Goal: Information Seeking & Learning: Find specific fact

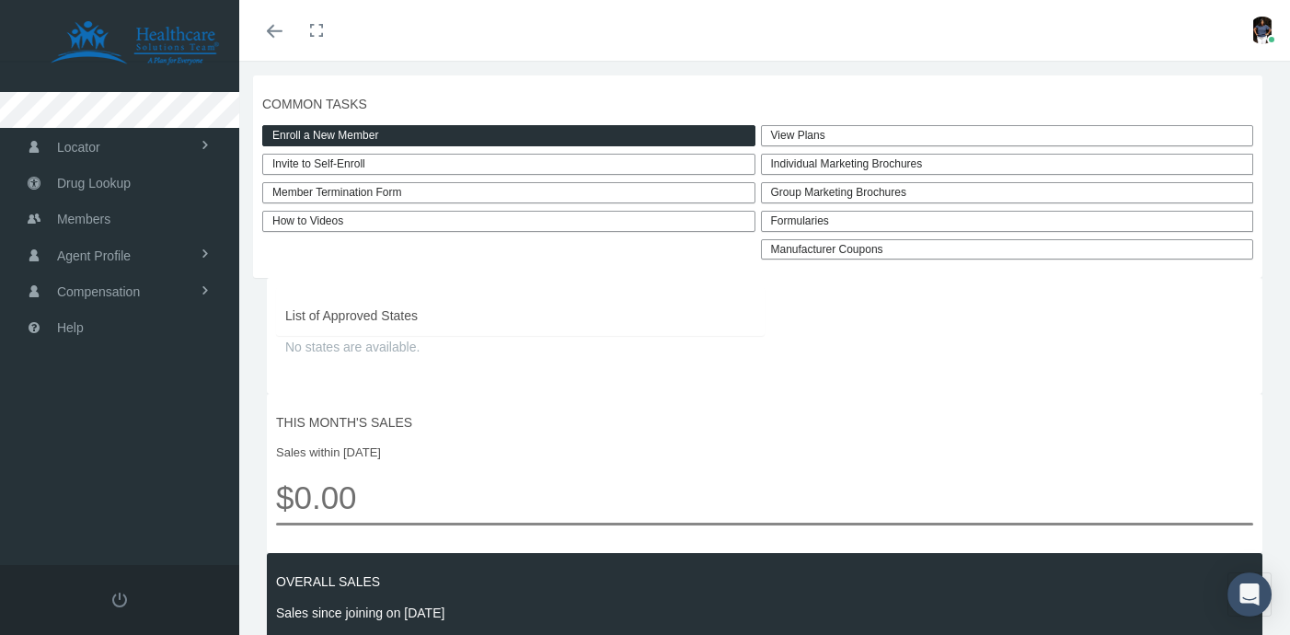
scroll to position [549, 0]
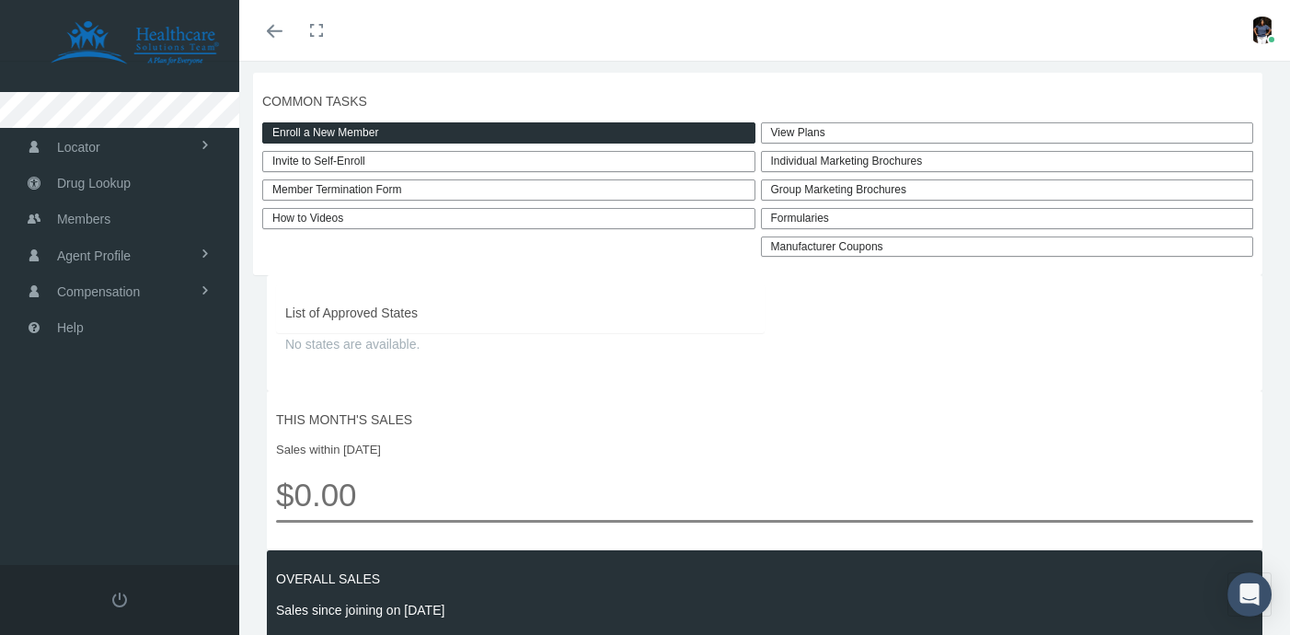
click at [812, 130] on link "View Plans" at bounding box center [1007, 132] width 493 height 21
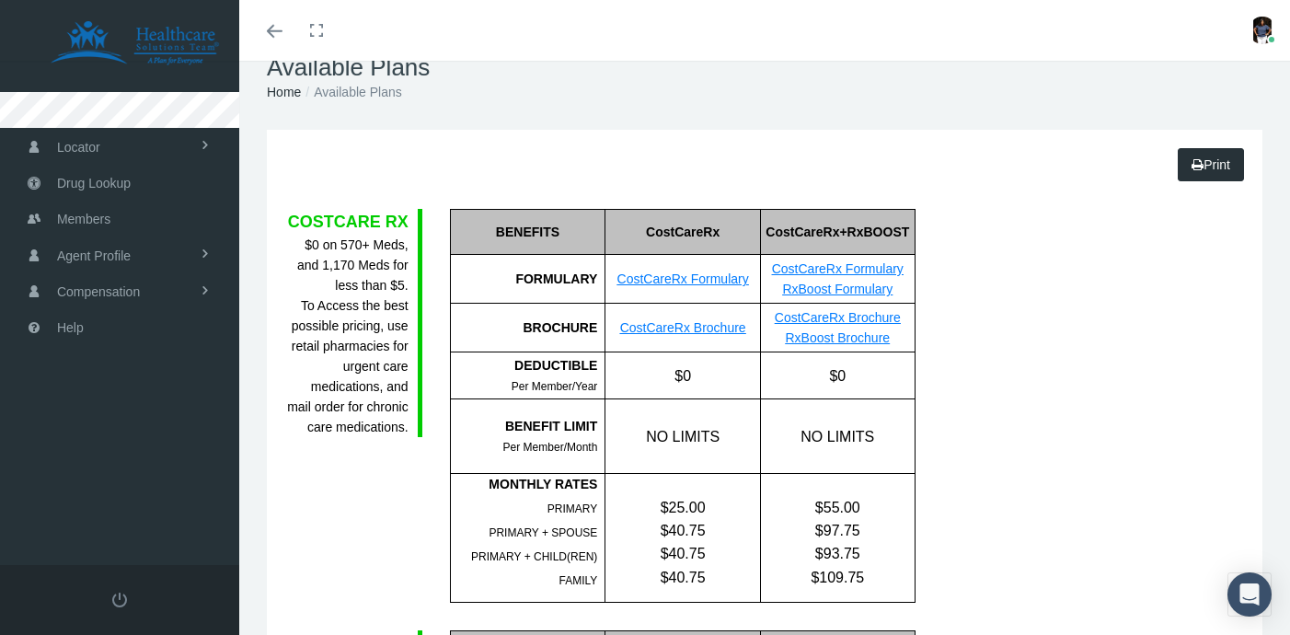
scroll to position [20, 0]
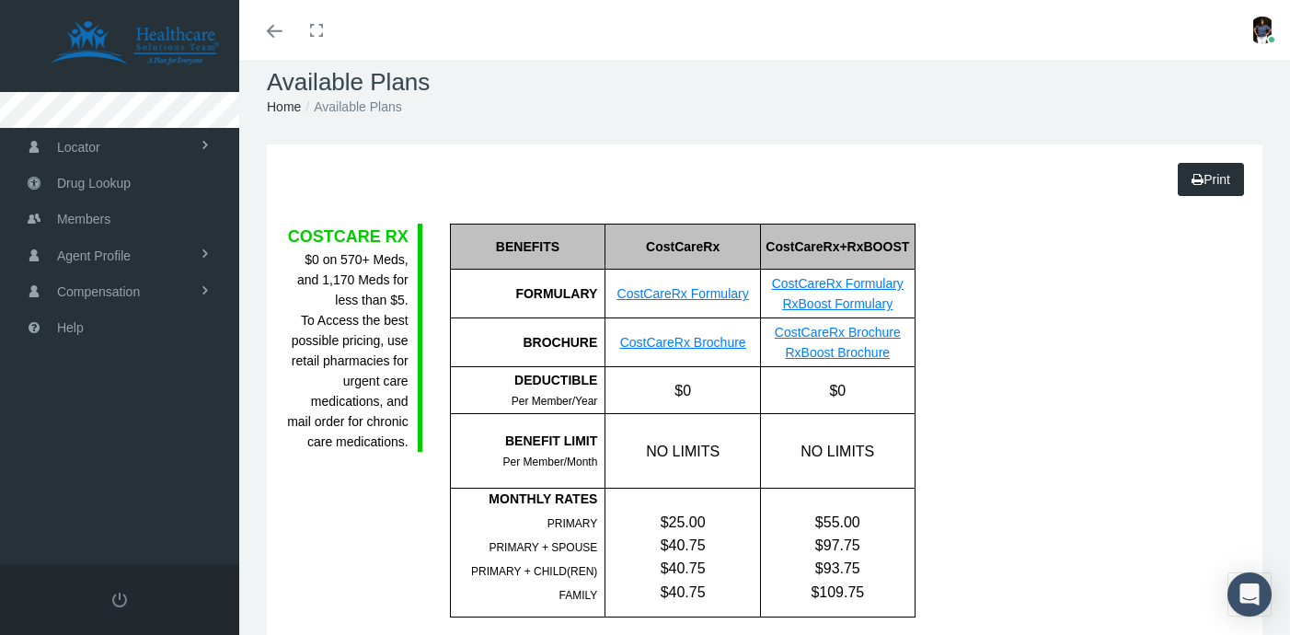
click at [690, 294] on link "CostCareRx Formulary" at bounding box center [684, 293] width 132 height 15
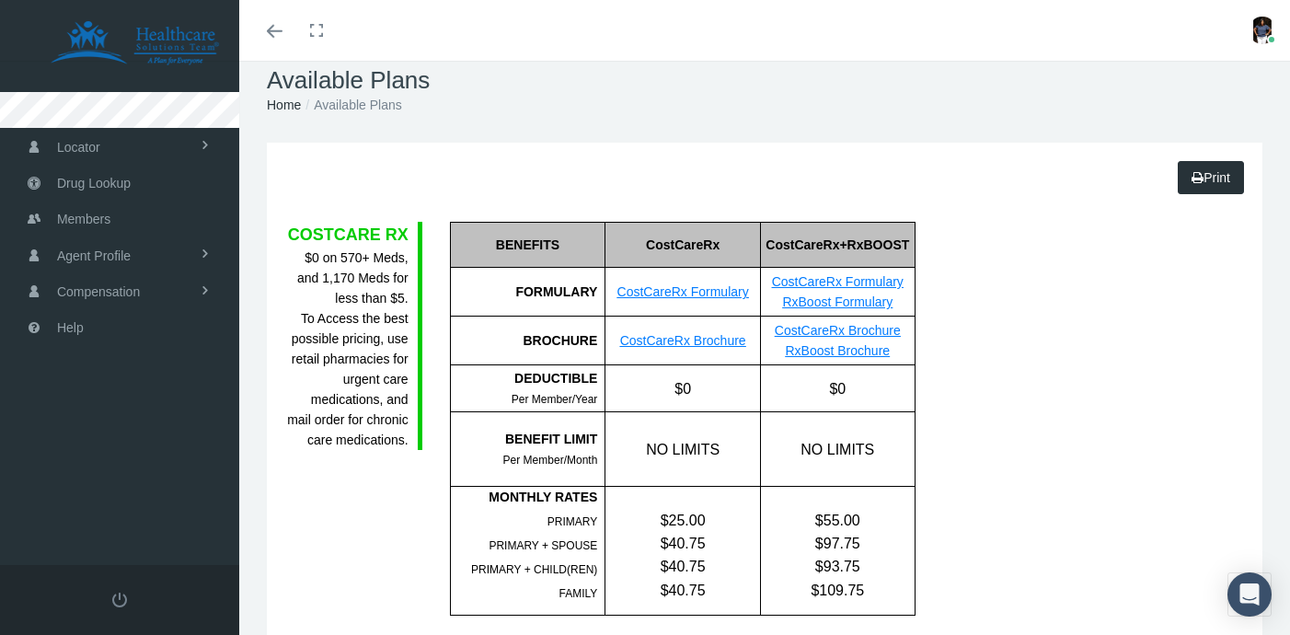
scroll to position [0, 0]
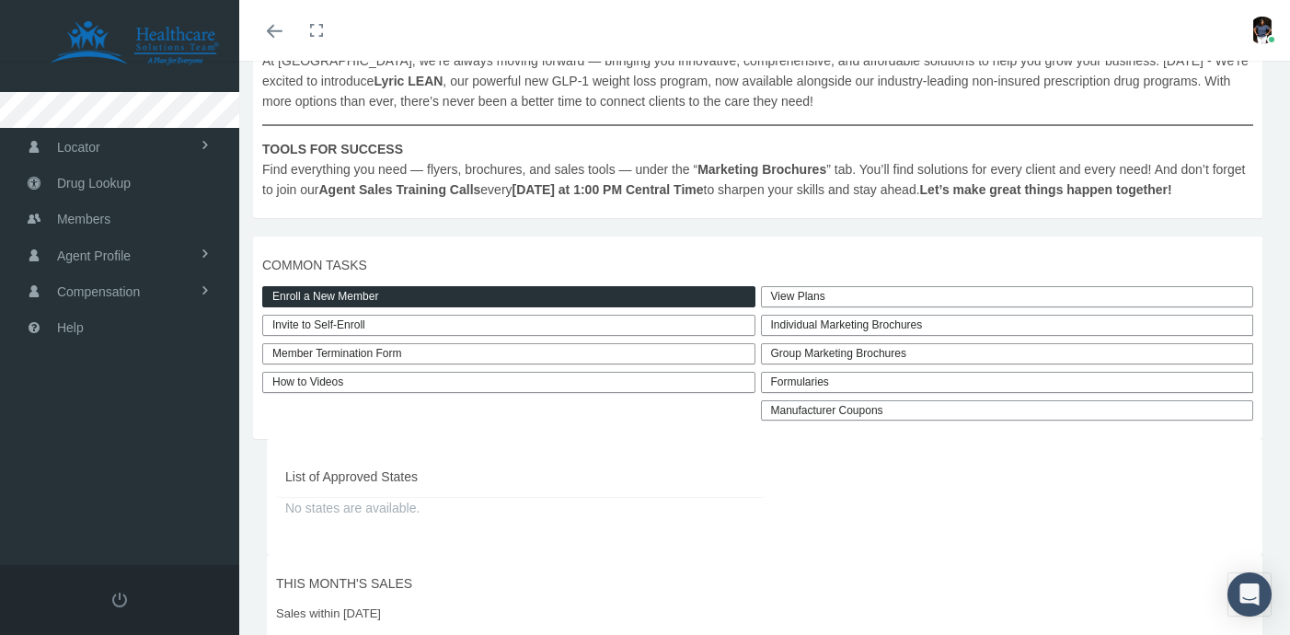
scroll to position [381, 0]
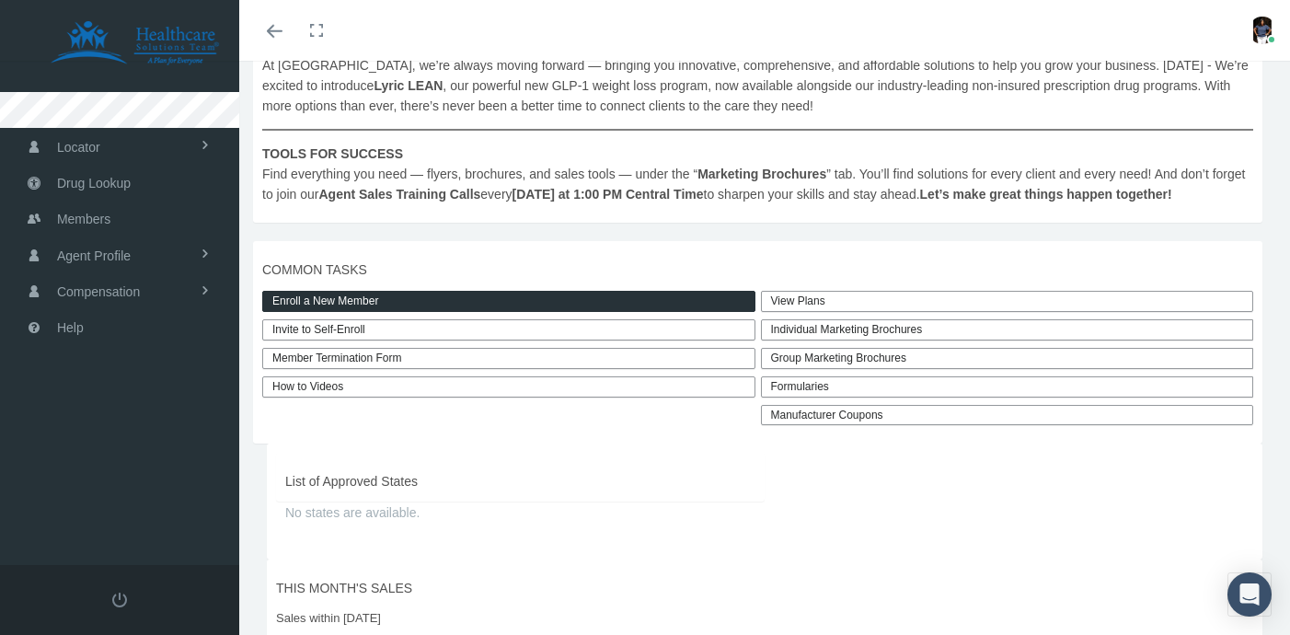
click at [332, 390] on link "How to Videos" at bounding box center [508, 386] width 493 height 21
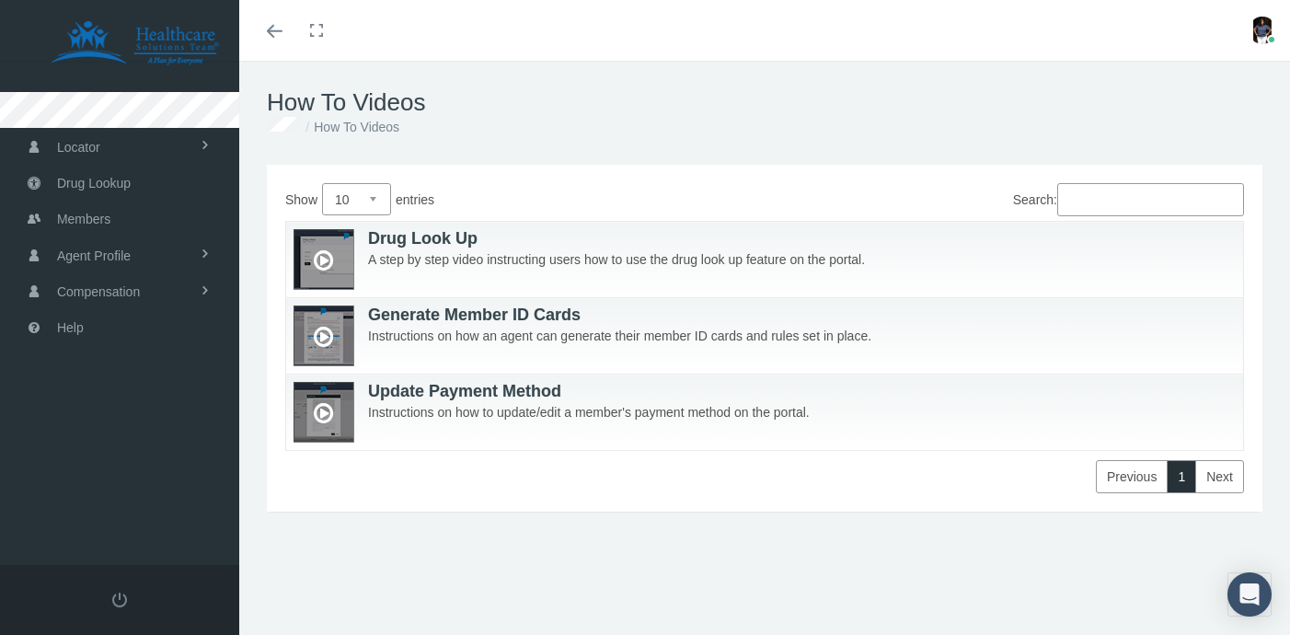
click at [325, 264] on icon at bounding box center [323, 261] width 19 height 36
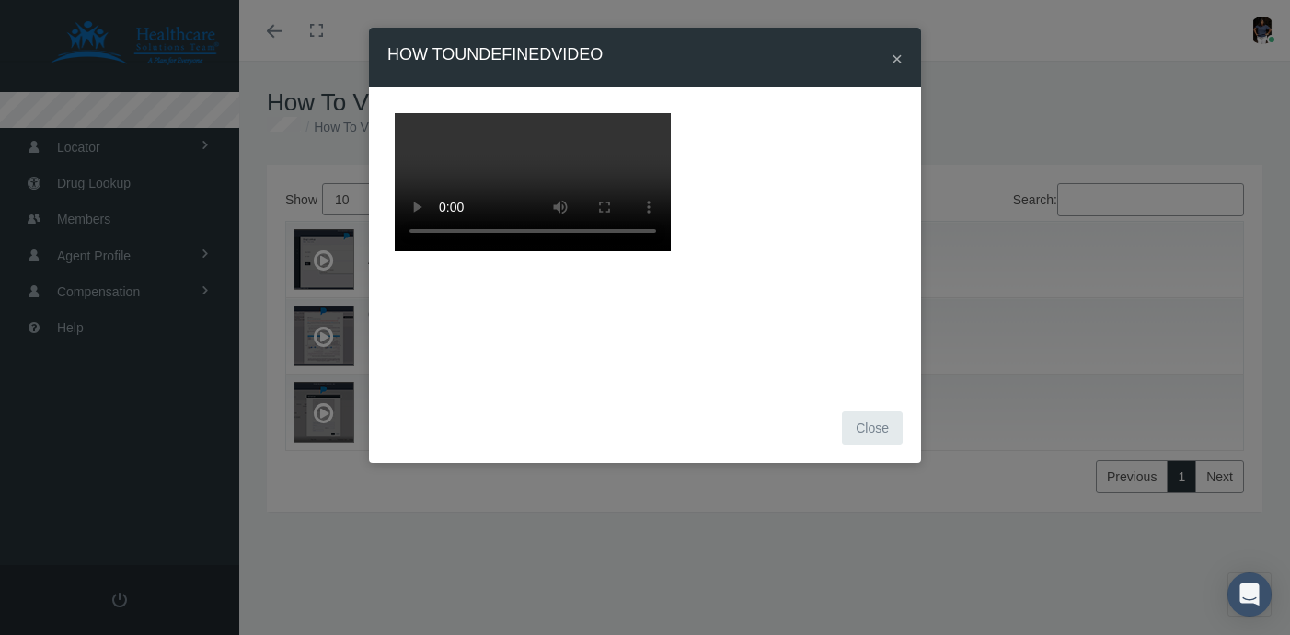
click at [898, 62] on span "×" at bounding box center [897, 58] width 11 height 21
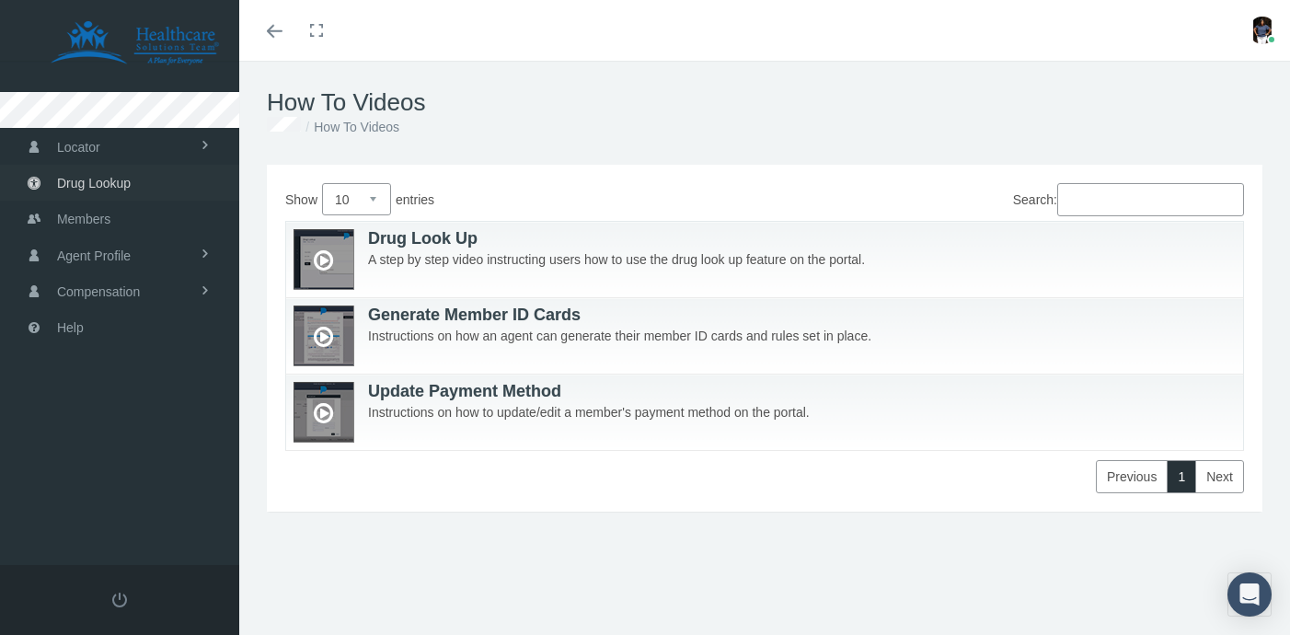
click at [98, 179] on span "Drug Lookup" at bounding box center [94, 183] width 74 height 35
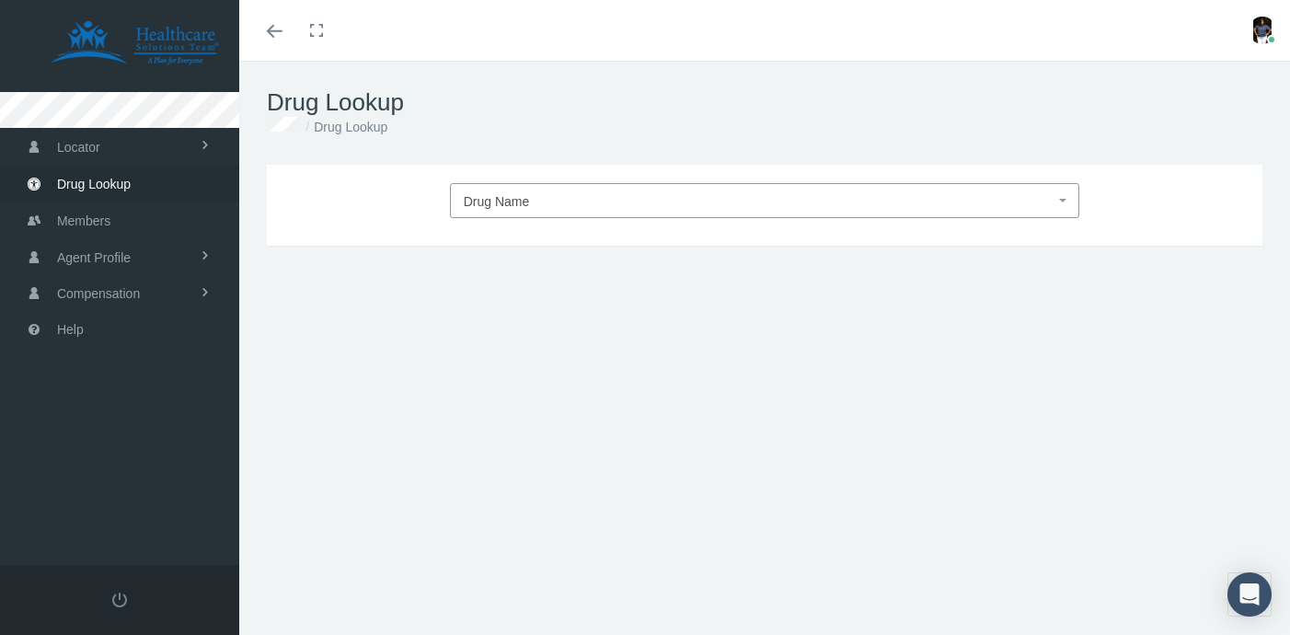
click at [496, 202] on span "Drug Name" at bounding box center [497, 201] width 66 height 15
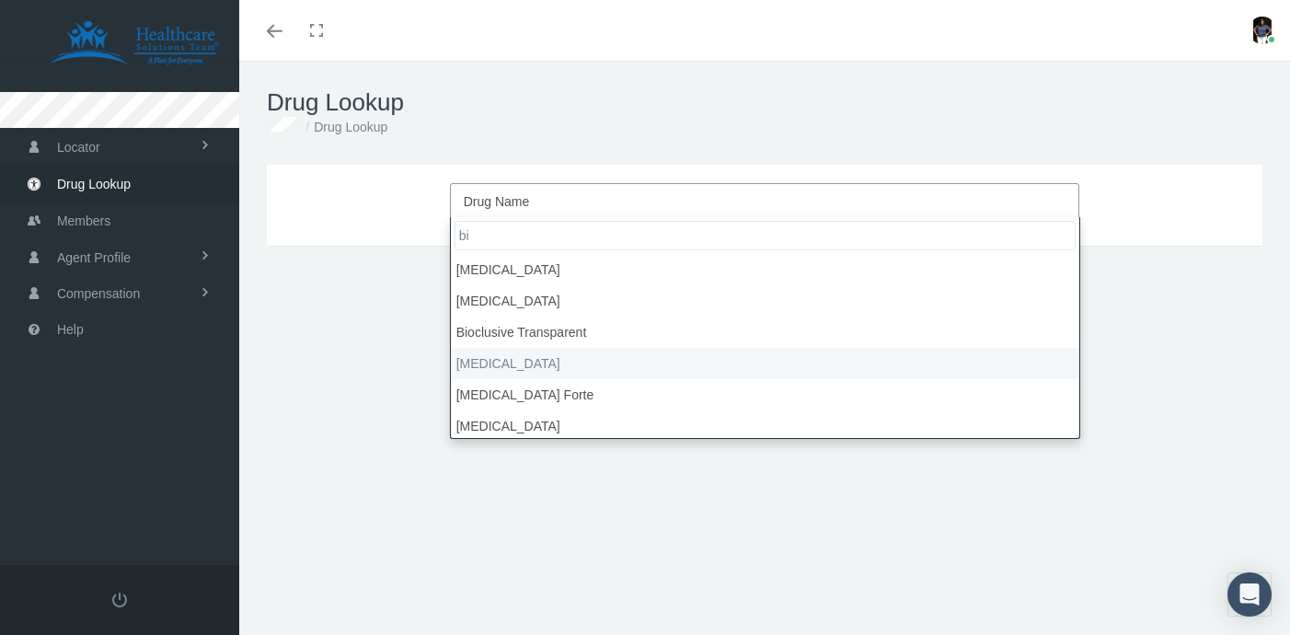
type input "bi"
select select "[MEDICAL_DATA]"
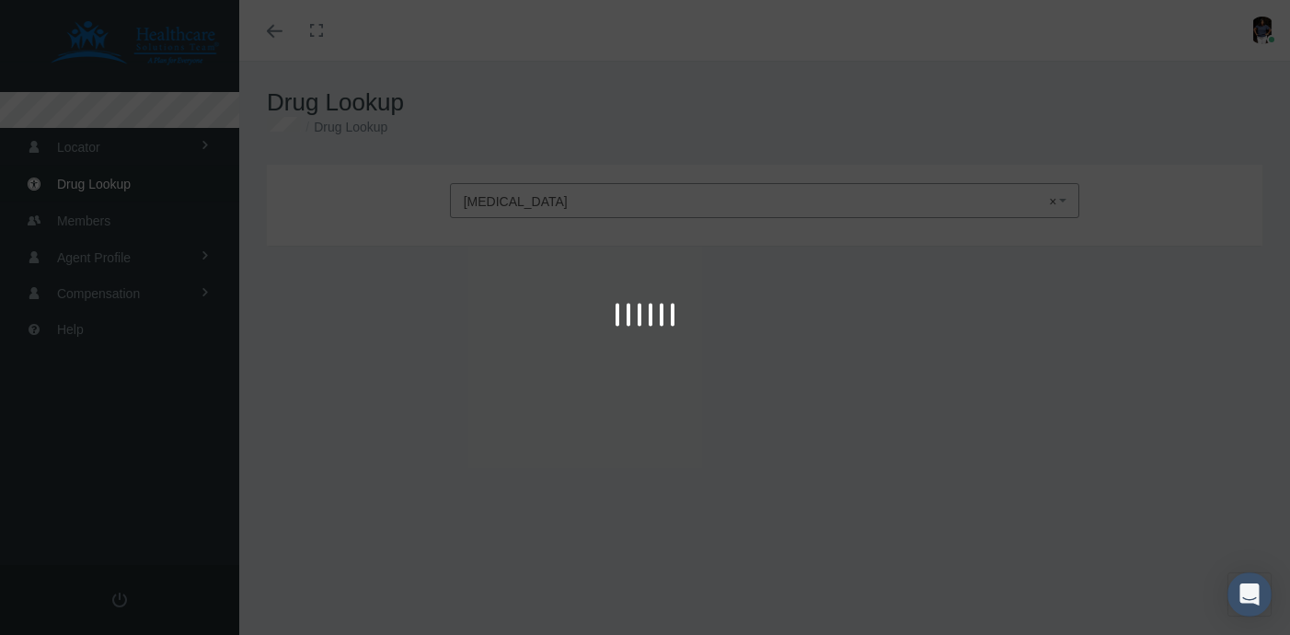
type input "30"
select select "Tablet"
select select "10 MG"
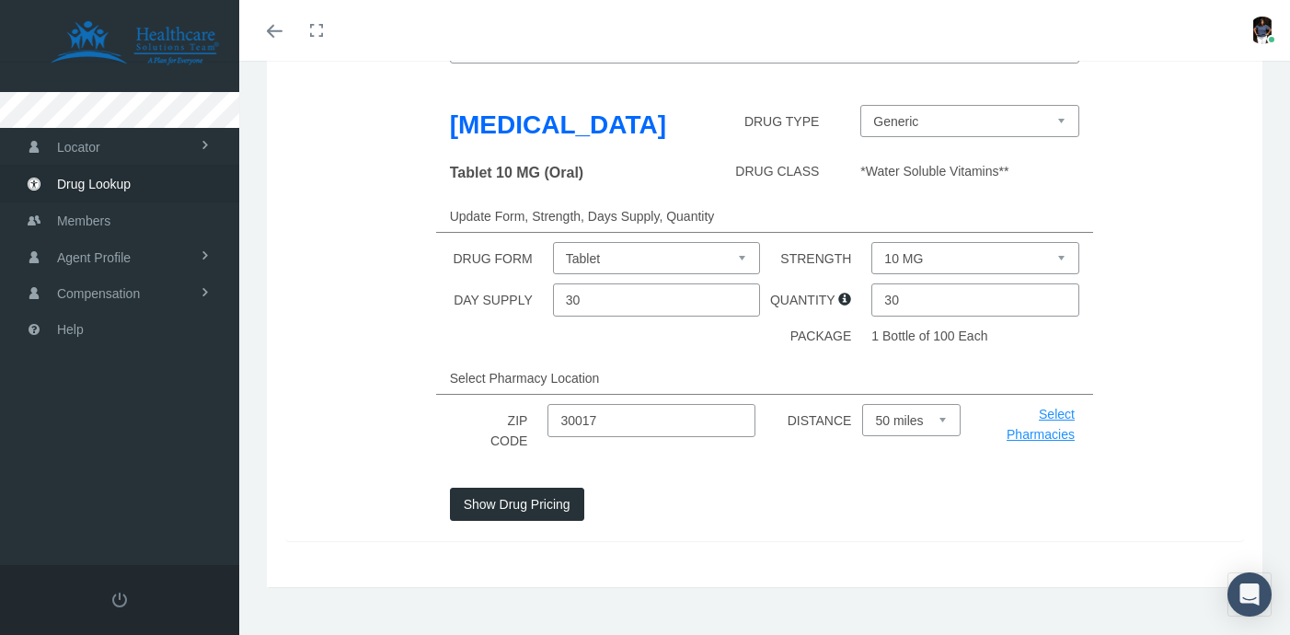
scroll to position [182, 0]
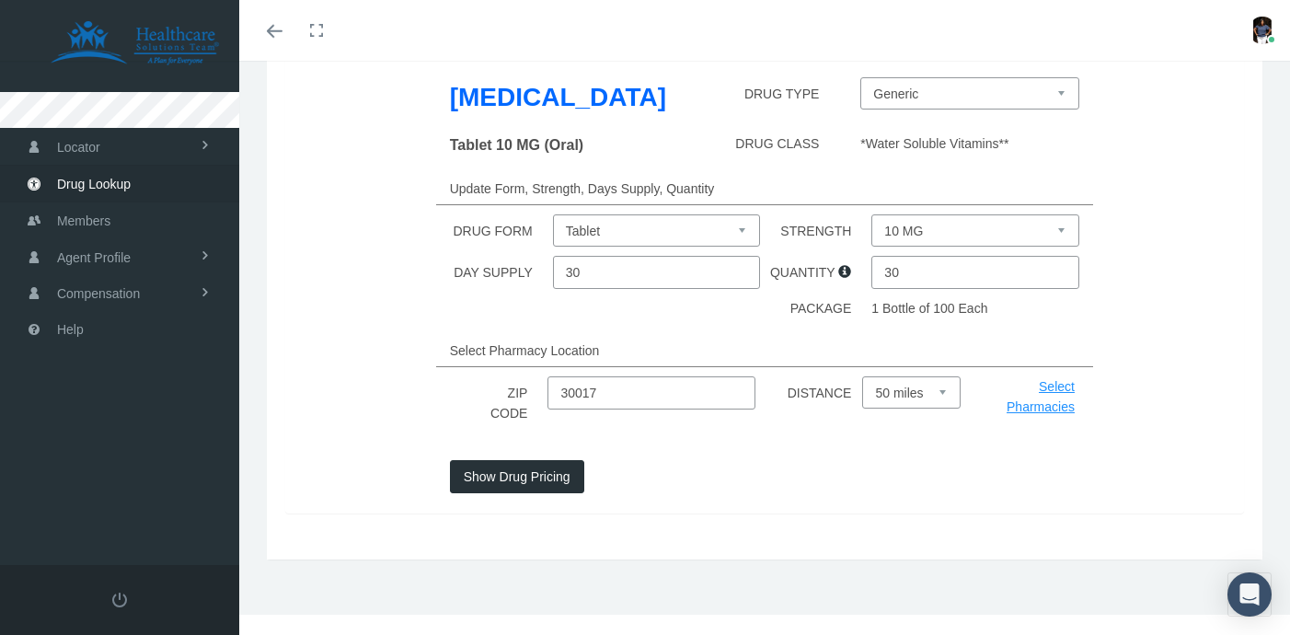
click at [529, 486] on button "Show Drug Pricing" at bounding box center [517, 476] width 134 height 33
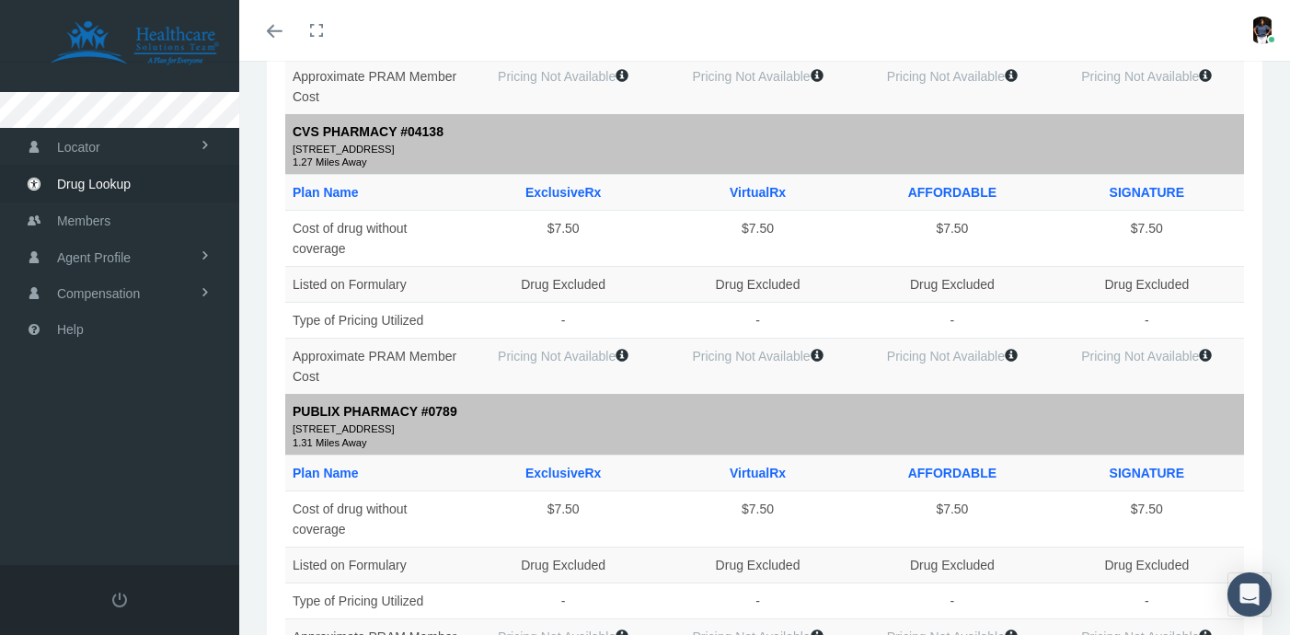
scroll to position [0, 0]
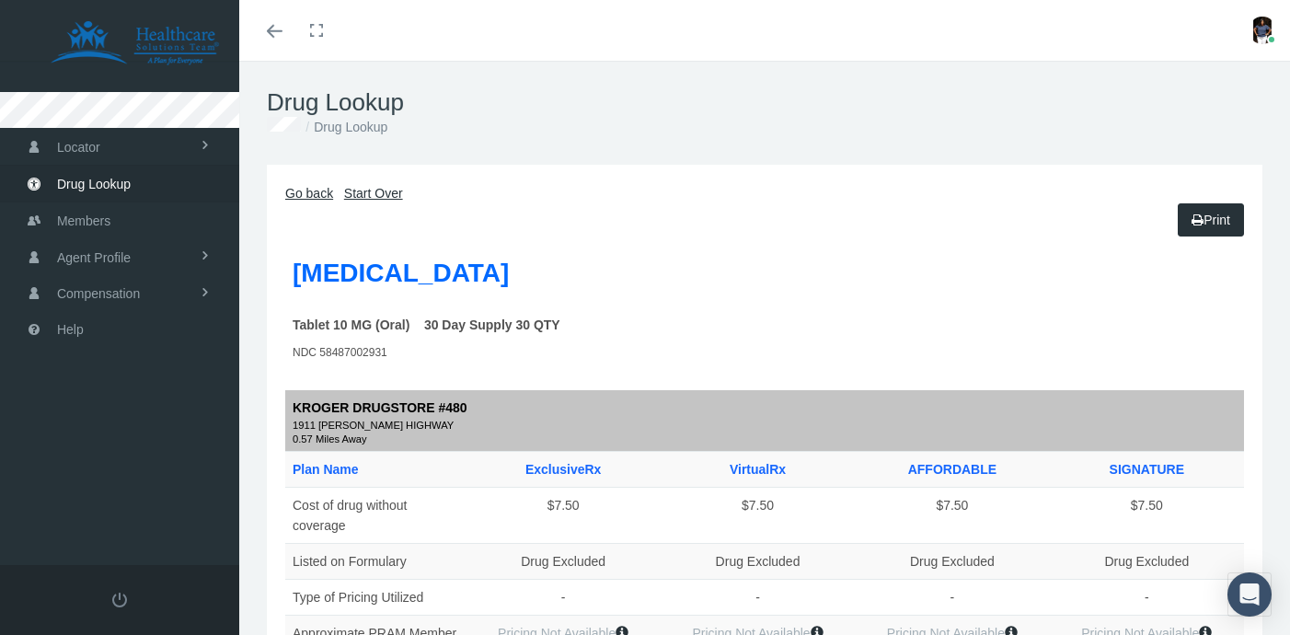
click at [274, 32] on icon "Toggle menubar" at bounding box center [275, 31] width 16 height 11
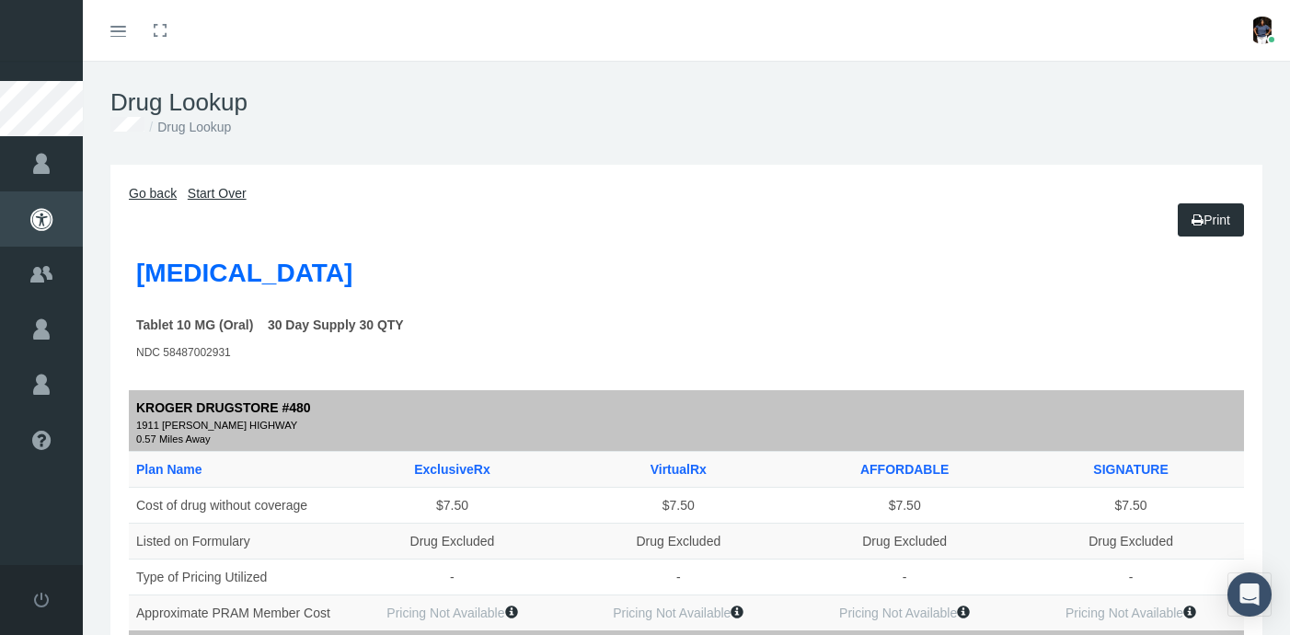
click at [165, 193] on link "Go back" at bounding box center [153, 193] width 48 height 15
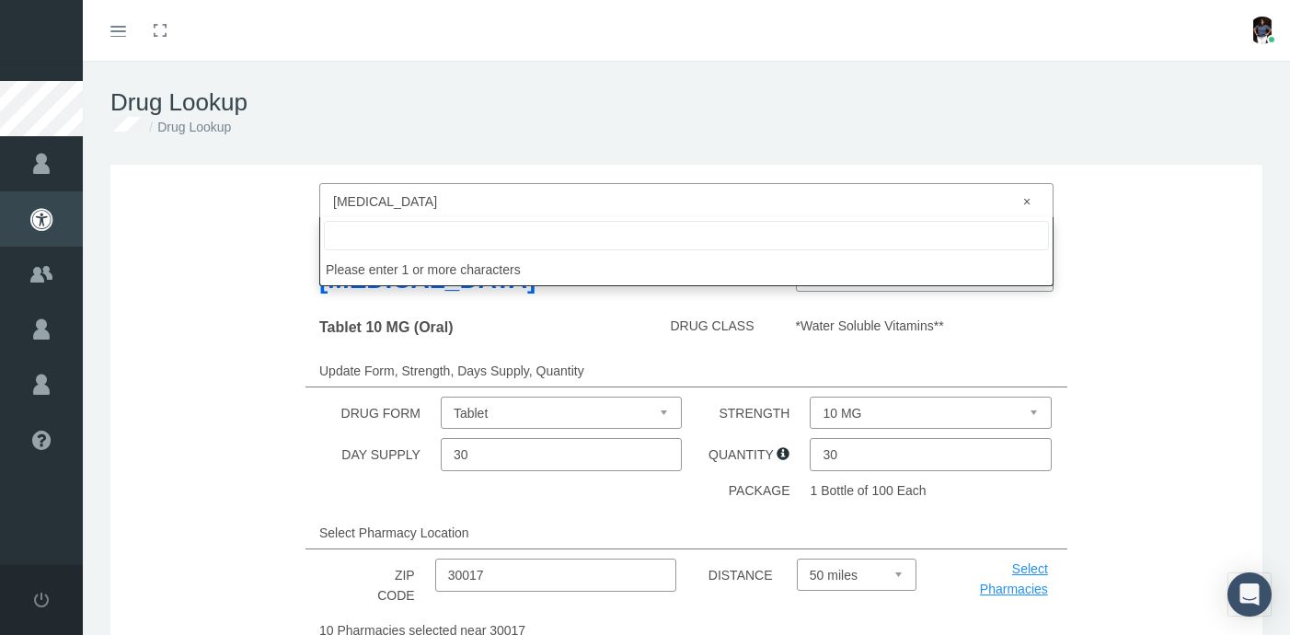
click at [403, 205] on span "× [MEDICAL_DATA]" at bounding box center [681, 202] width 696 height 24
select select
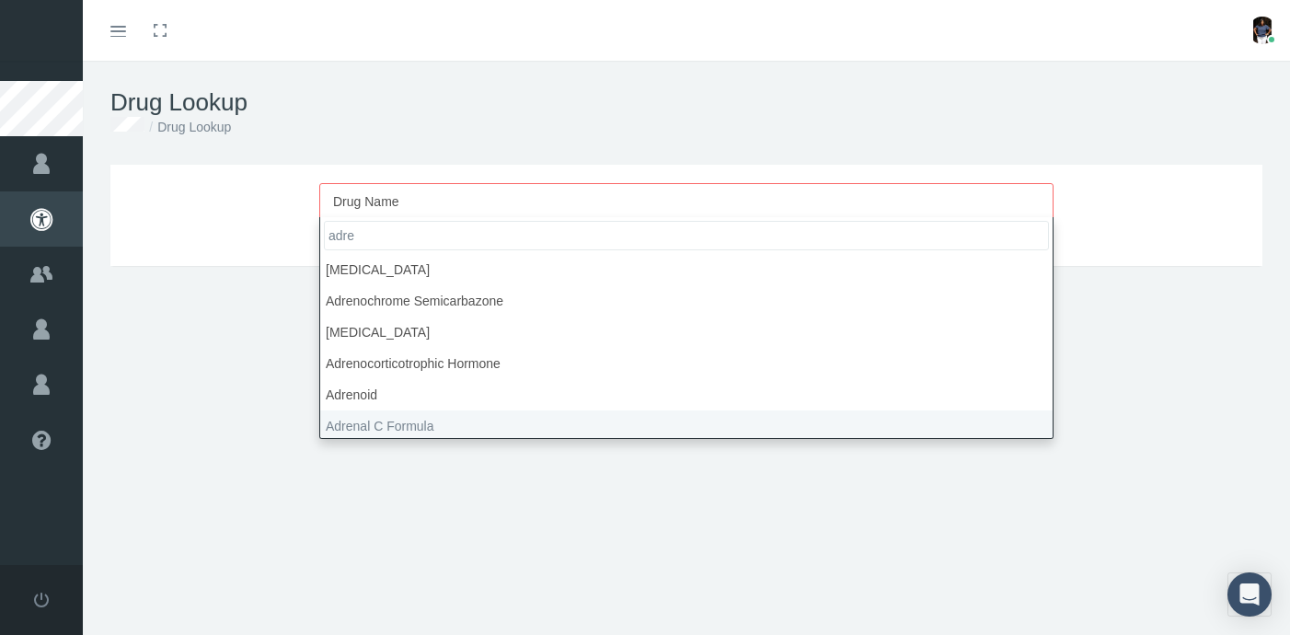
type input "adre"
type input "30"
select select "Adrenal C Formula"
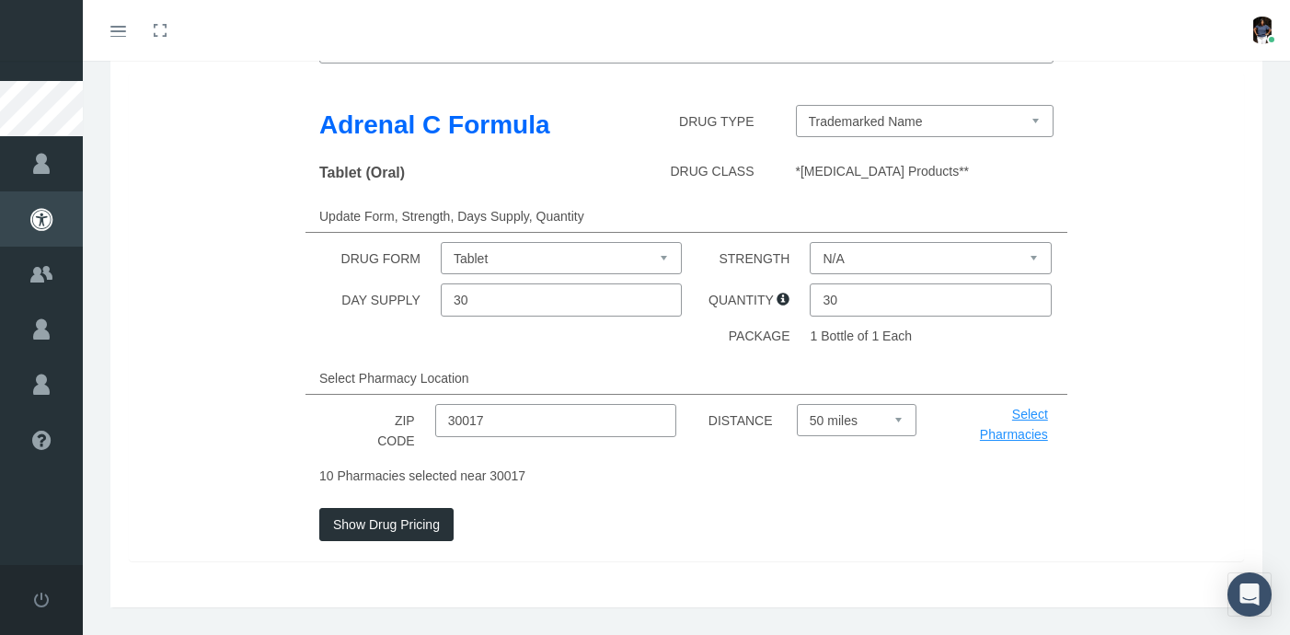
scroll to position [180, 0]
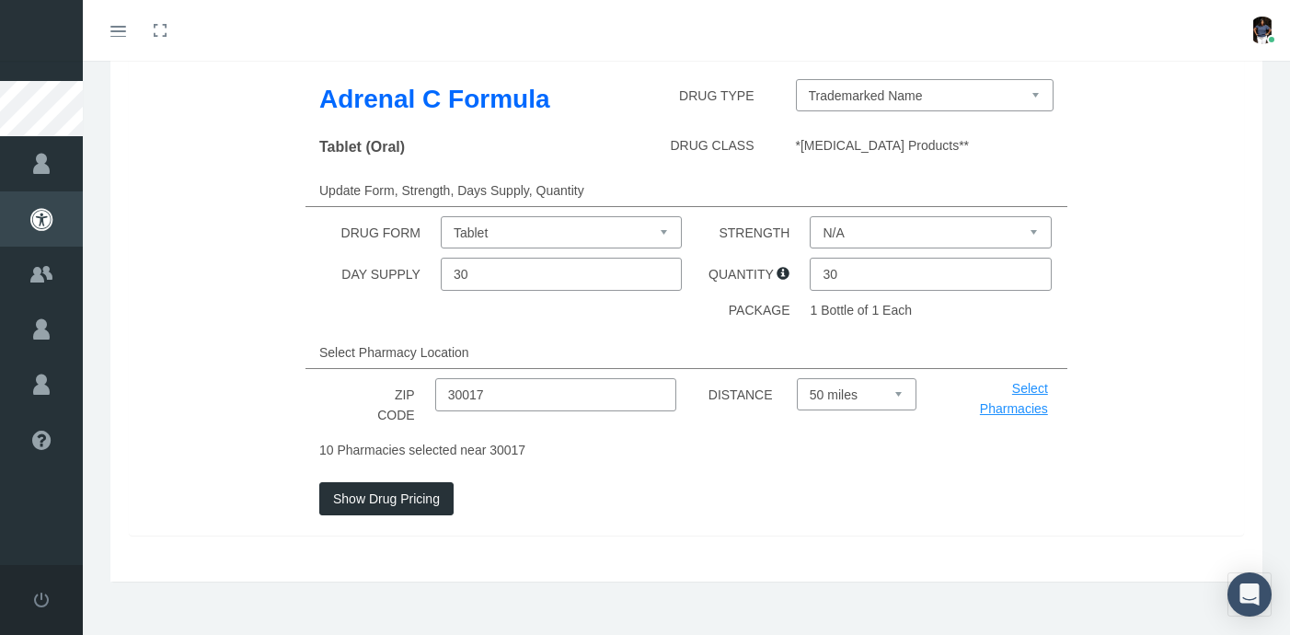
click at [390, 496] on button "Show Drug Pricing" at bounding box center [386, 498] width 134 height 33
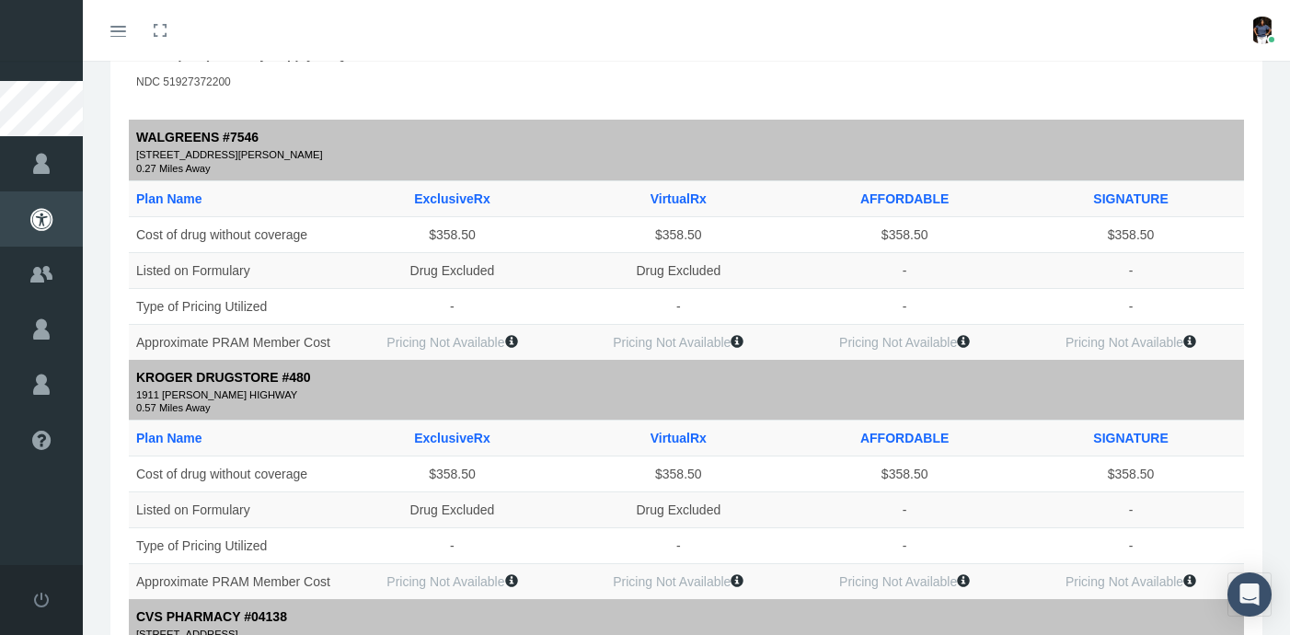
scroll to position [0, 0]
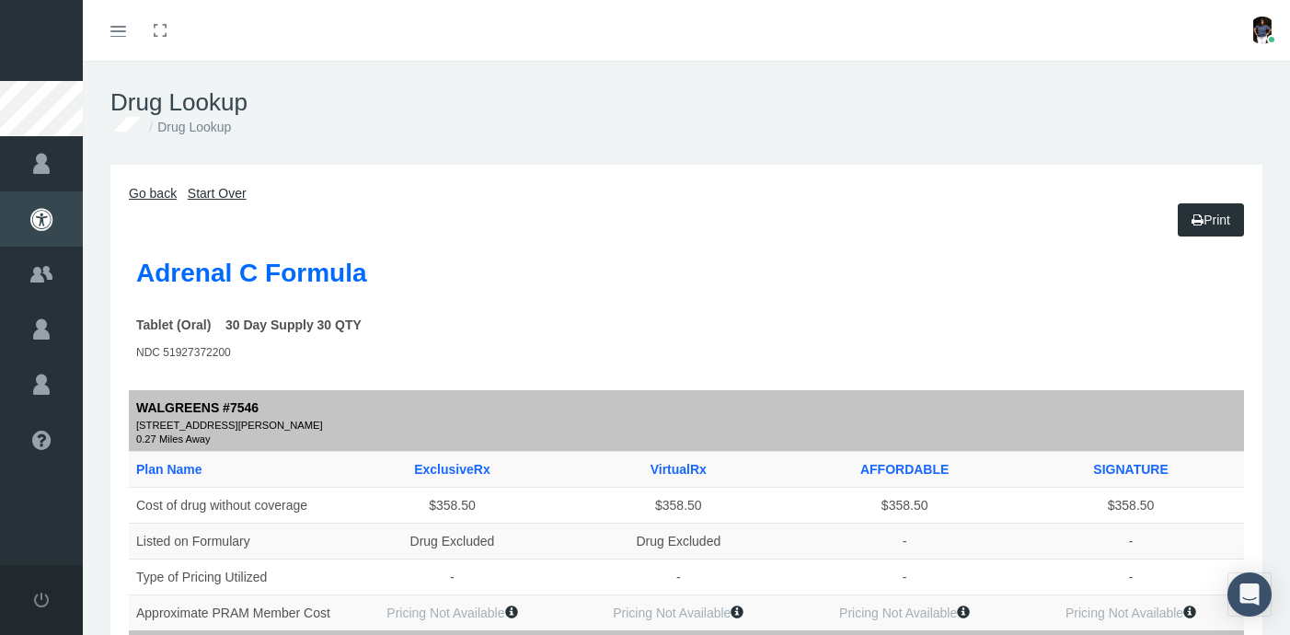
click at [1261, 32] on img at bounding box center [1263, 31] width 28 height 28
click at [1203, 135] on link "Logout" at bounding box center [1217, 137] width 136 height 35
